Goal: Navigation & Orientation: Find specific page/section

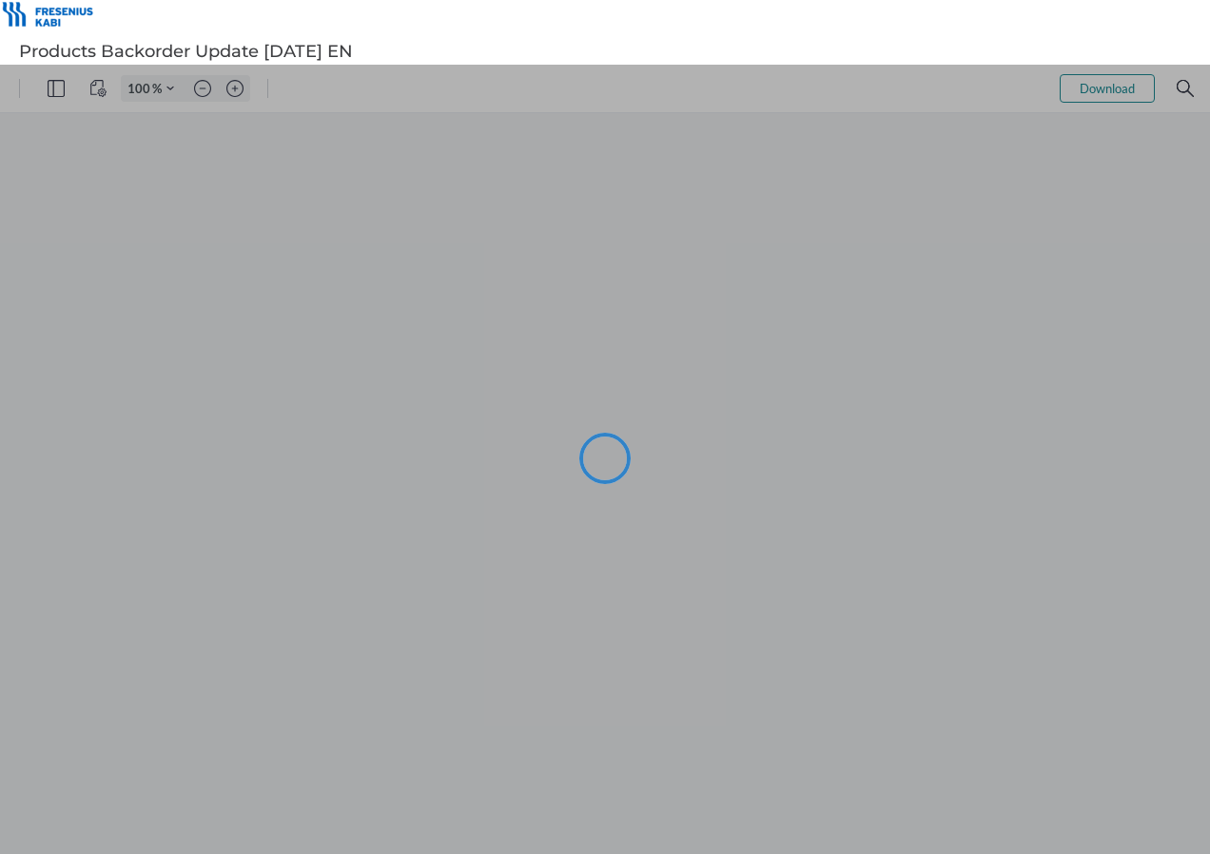
type input "98"
